Goal: Check status: Check status

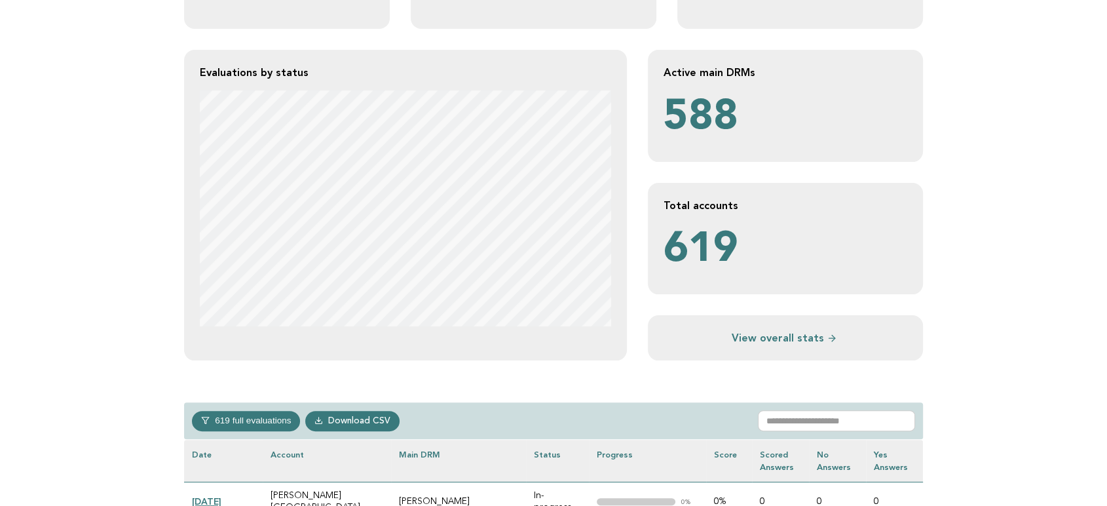
scroll to position [291, 0]
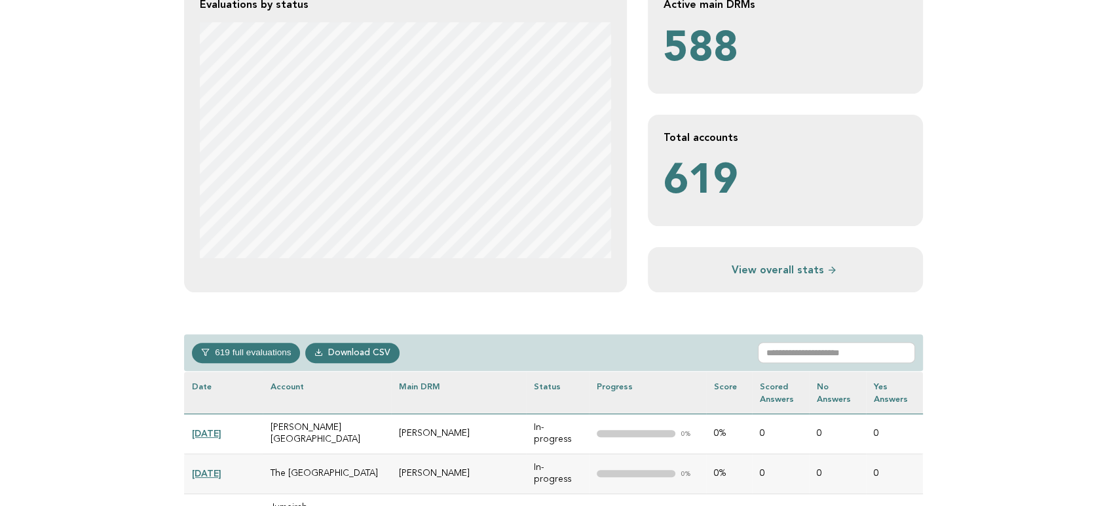
click at [829, 336] on div "619 full evaluations In-progress 251 In-review 23 Completed 52 Verified 293 Dow…" at bounding box center [553, 352] width 739 height 37
click at [818, 352] on input "text" at bounding box center [836, 352] width 157 height 21
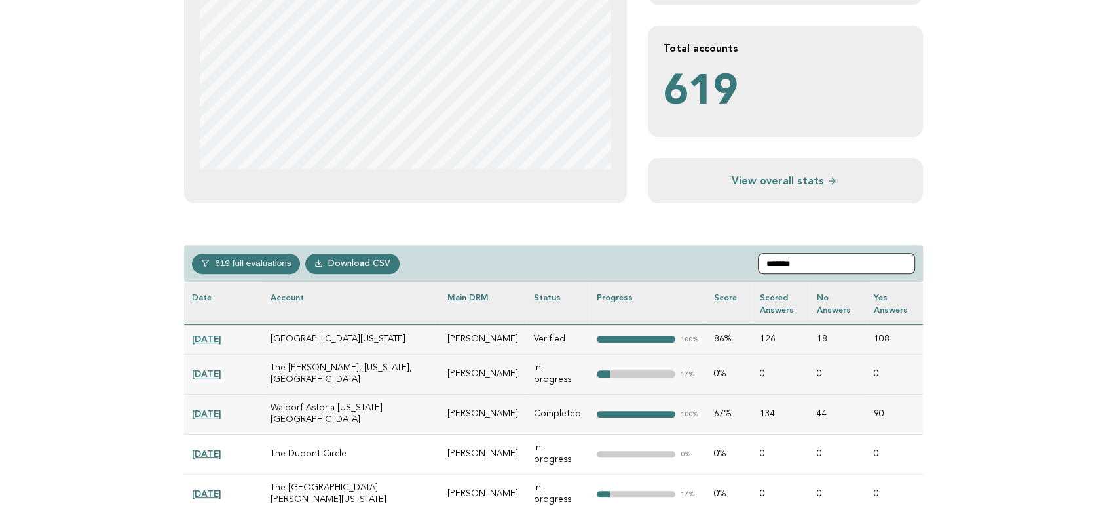
scroll to position [506, 0]
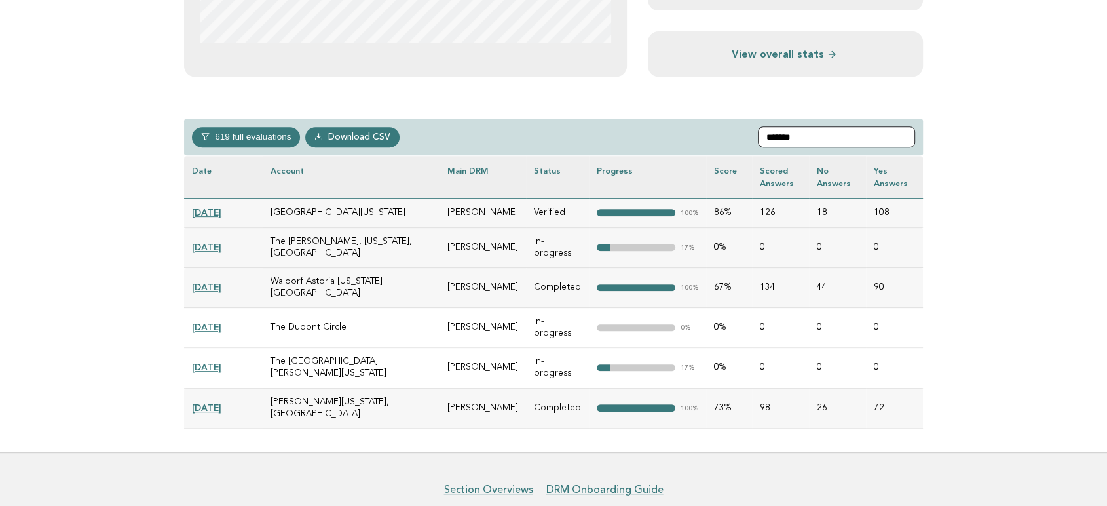
type input "*******"
click at [219, 362] on link "[DATE]" at bounding box center [206, 367] width 29 height 10
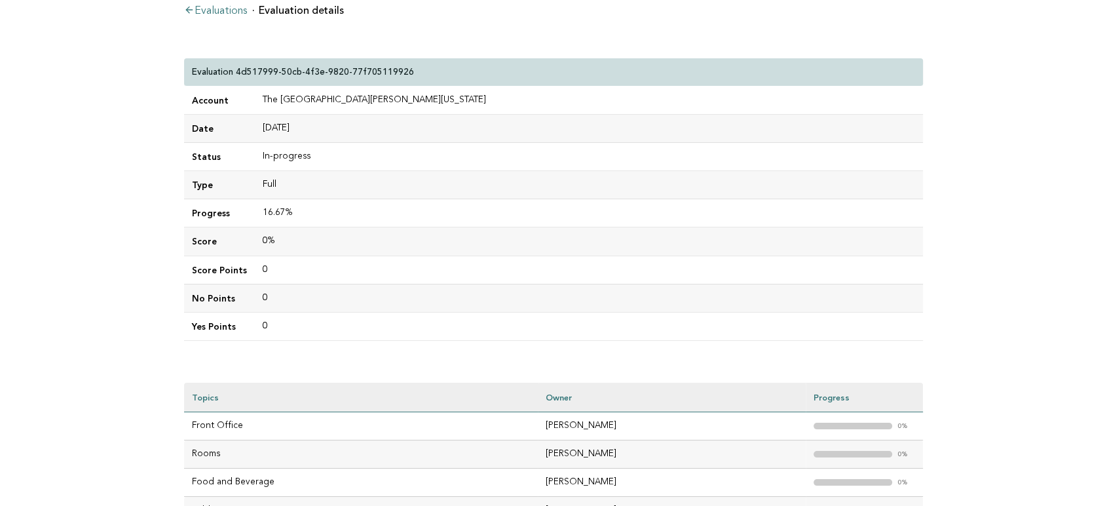
scroll to position [218, 0]
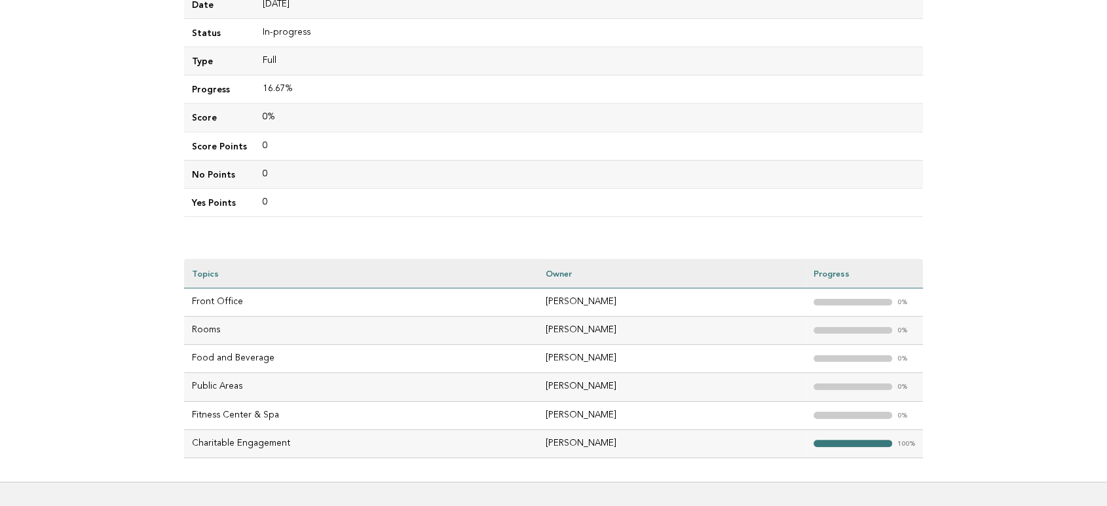
drag, startPoint x: 618, startPoint y: 442, endPoint x: 520, endPoint y: 438, distance: 98.4
click at [538, 438] on td "Wondwosen Tesema" at bounding box center [672, 443] width 268 height 28
copy td "Wondwosen Tesema"
drag, startPoint x: 598, startPoint y: 333, endPoint x: 509, endPoint y: 327, distance: 89.3
click at [509, 327] on tr "Rooms Florian Schwarzl "> 0%" at bounding box center [553, 330] width 739 height 28
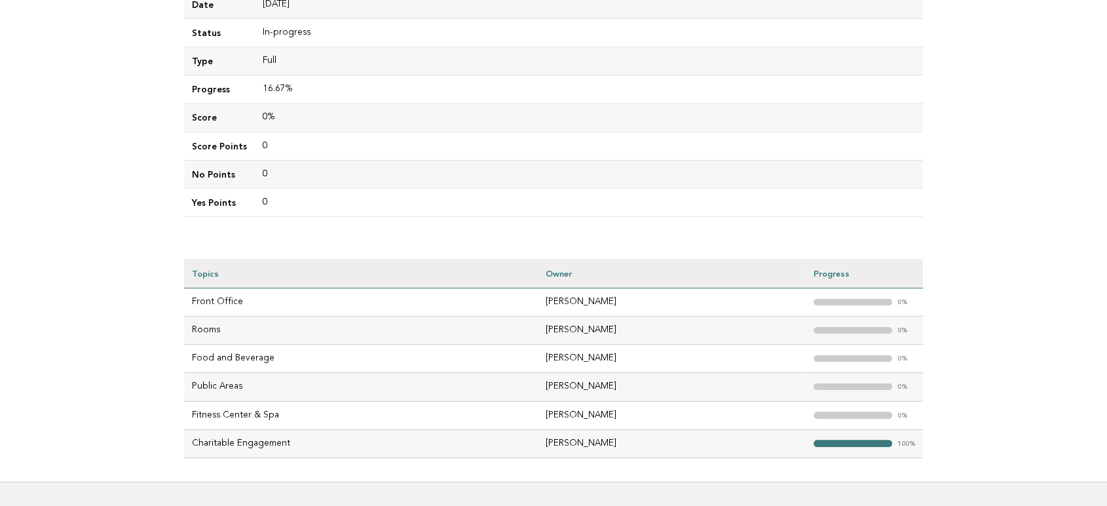
copy tr "Florian Schwarzl"
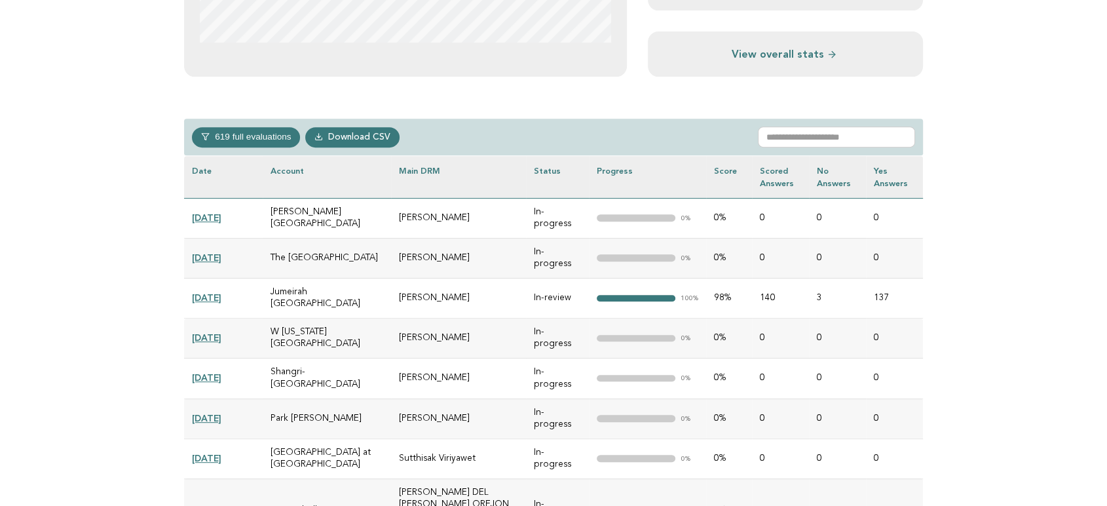
scroll to position [506, 0]
